Goal: Task Accomplishment & Management: Manage account settings

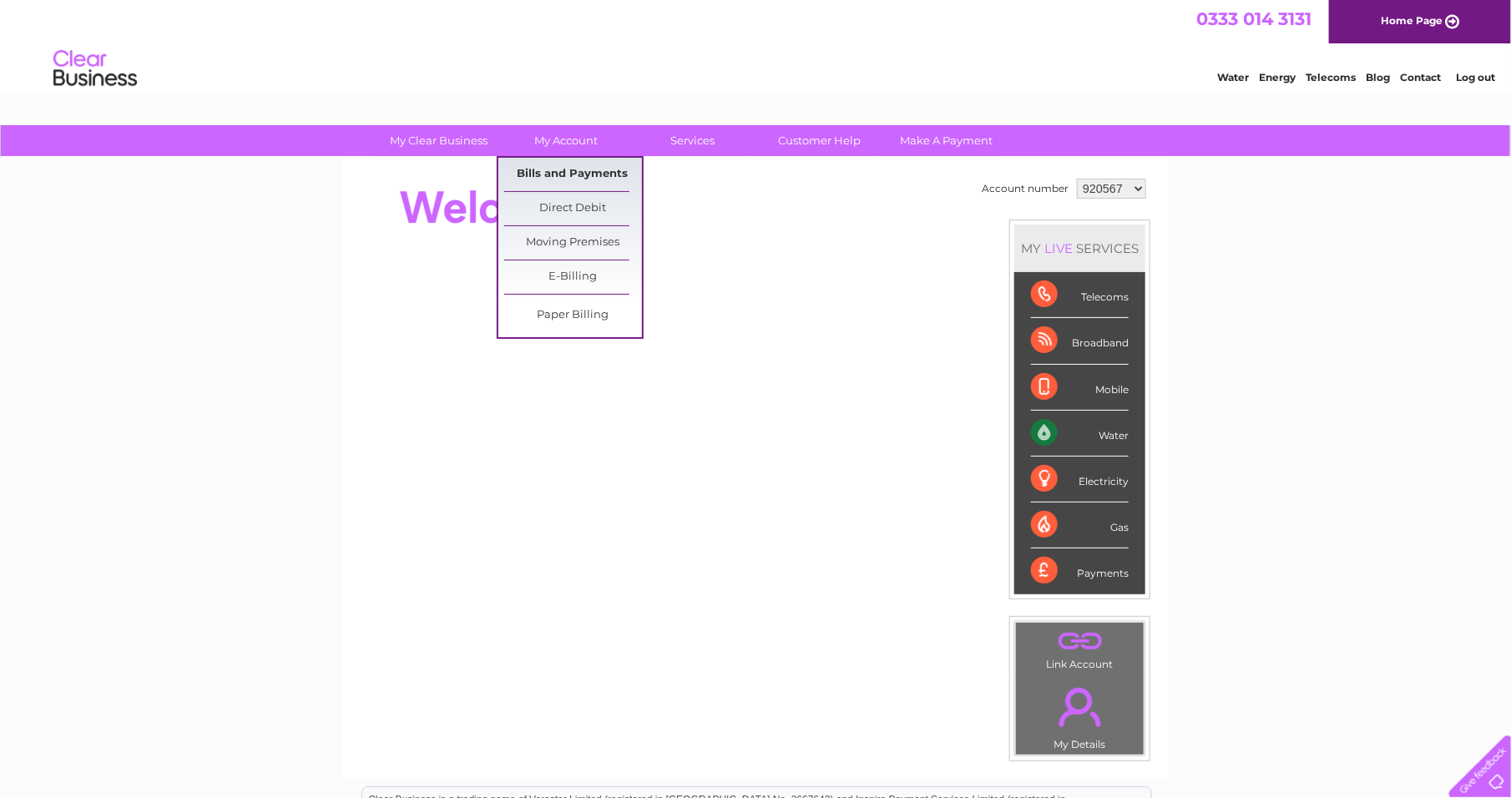
click at [569, 168] on link "Bills and Payments" at bounding box center [573, 174] width 138 height 33
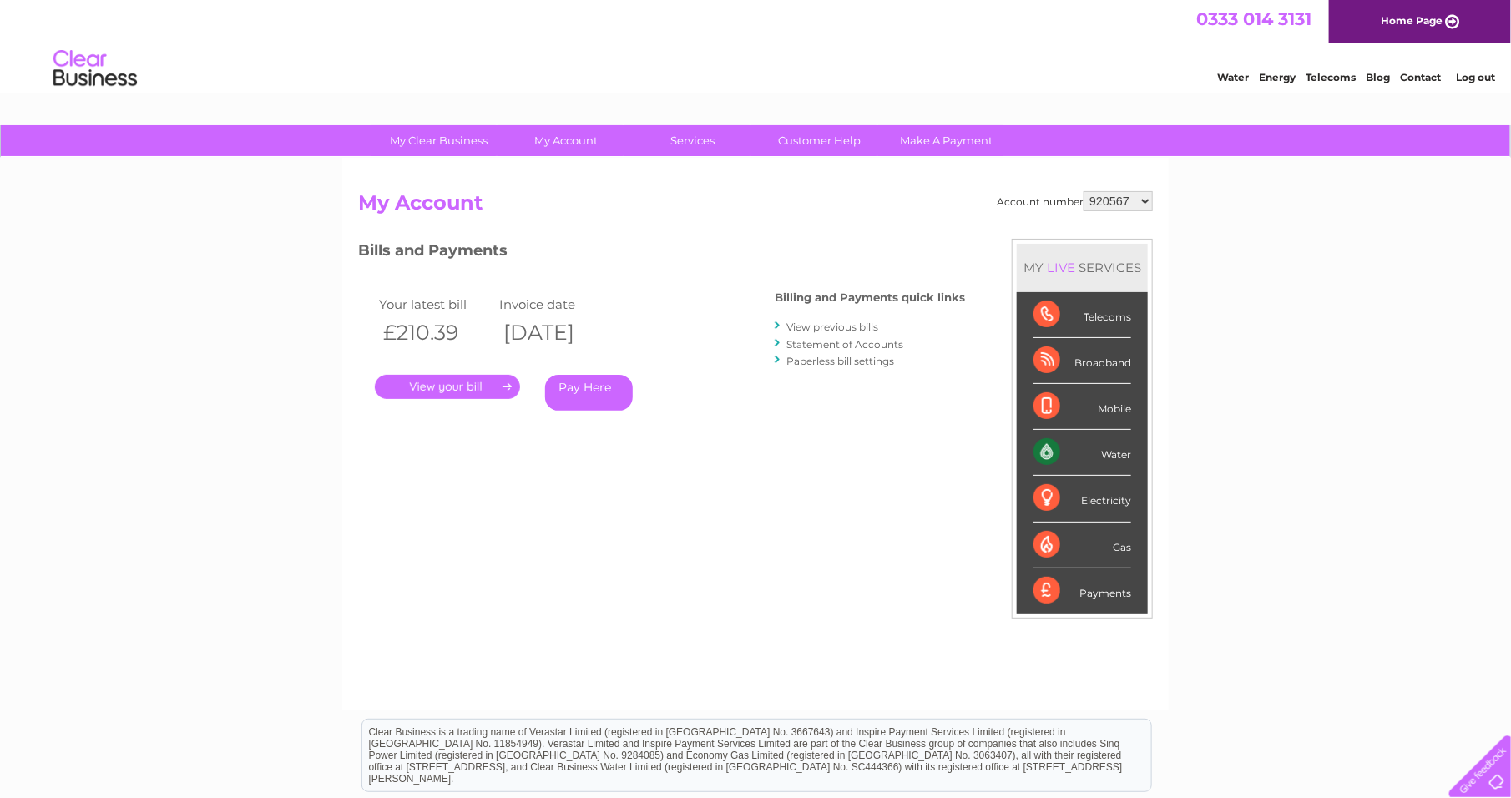
click at [453, 383] on link "." at bounding box center [447, 387] width 145 height 24
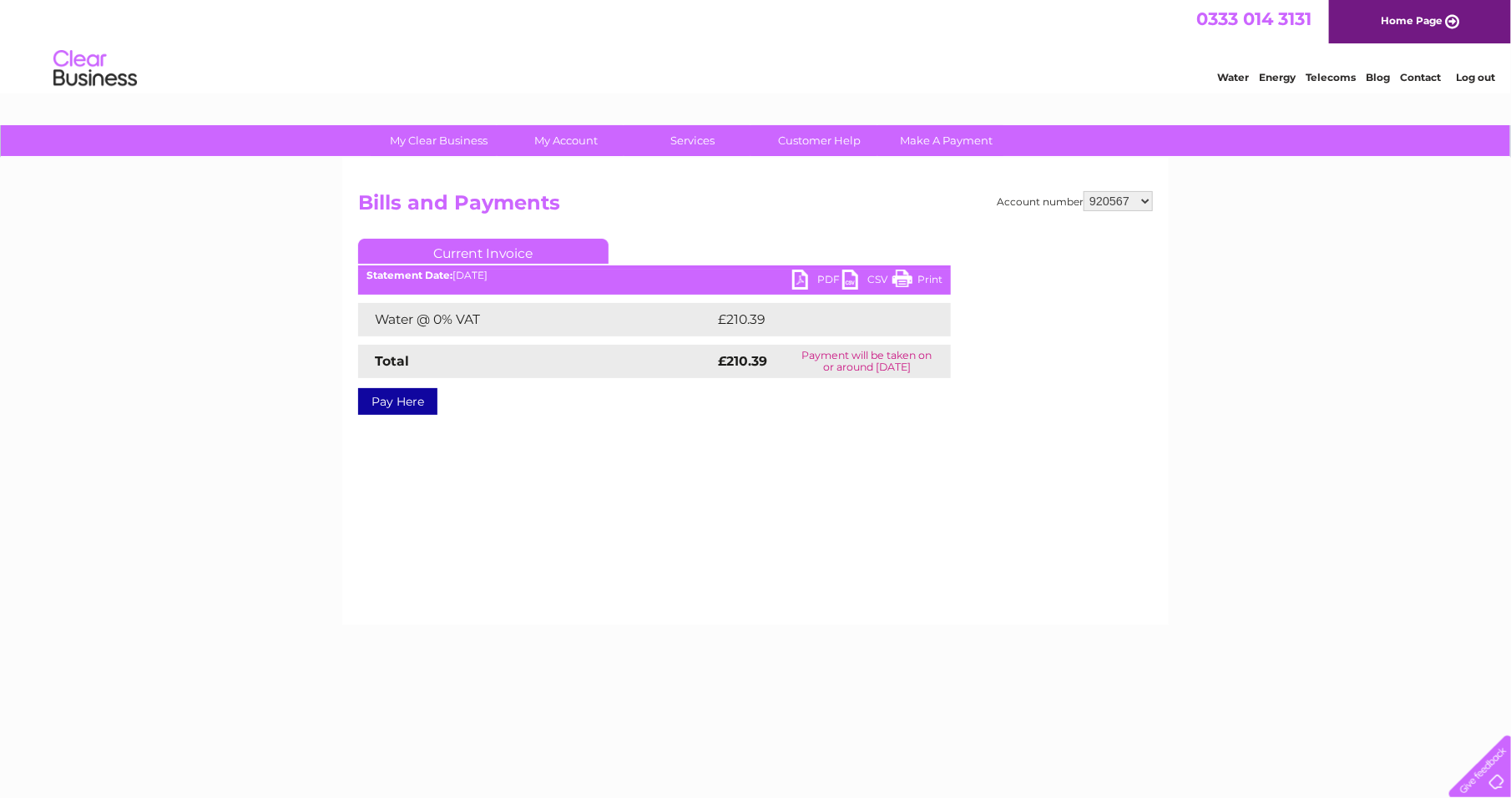
click at [815, 278] on link "PDF" at bounding box center [817, 282] width 50 height 24
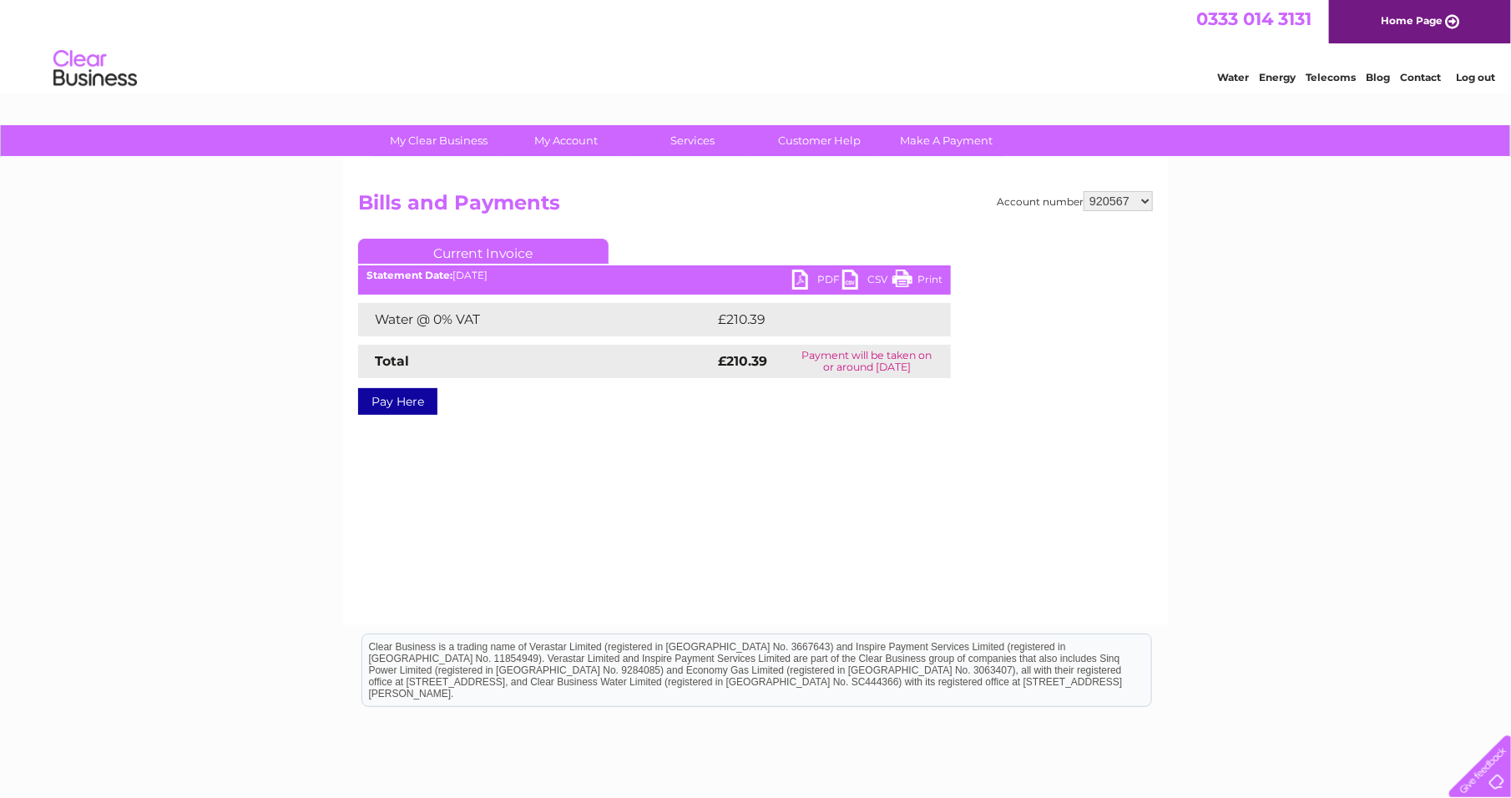
click at [1121, 201] on select "920567 1044665" at bounding box center [1118, 201] width 69 height 20
select select "1044665"
click at [1085, 191] on select "920567 1044665" at bounding box center [1118, 201] width 69 height 20
click at [817, 281] on link "PDF" at bounding box center [817, 282] width 50 height 24
